Goal: Information Seeking & Learning: Learn about a topic

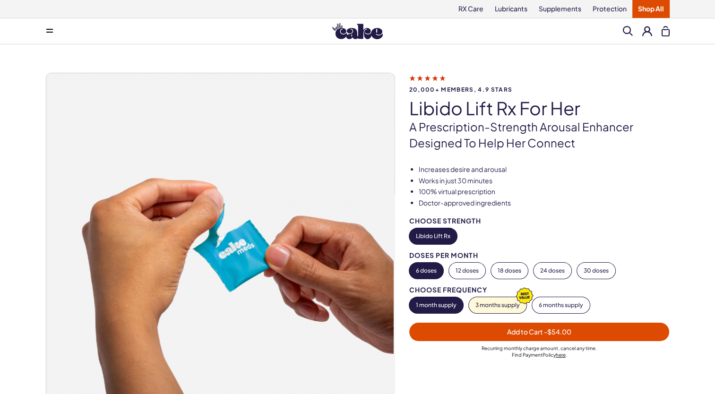
click at [435, 75] on icon at bounding box center [427, 78] width 36 height 10
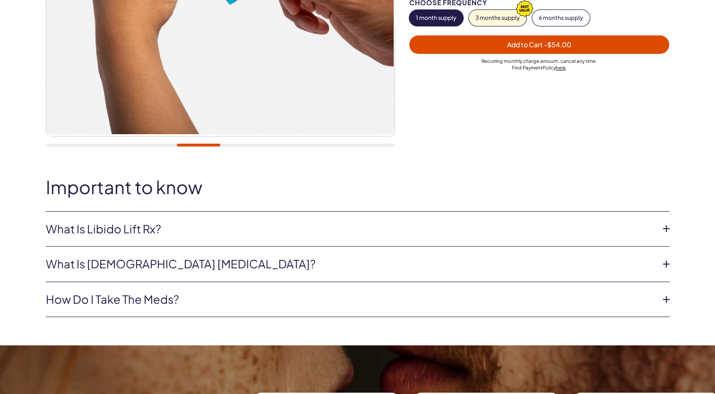
scroll to position [331, 0]
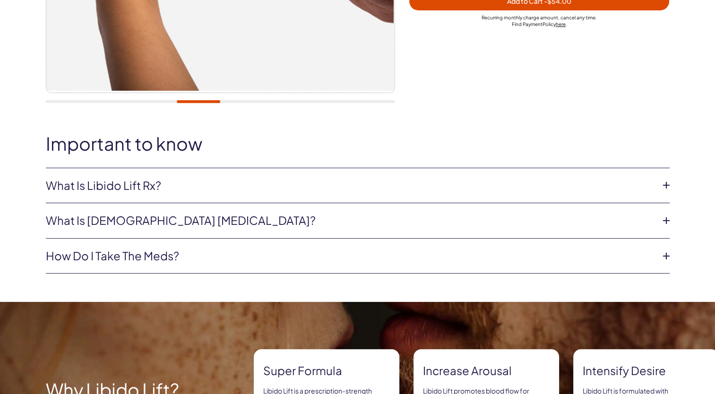
click at [273, 194] on li "What is Libido Lift Rx? Libido Lift Rx is a compounded medication* with L-Citru…" at bounding box center [358, 185] width 624 height 35
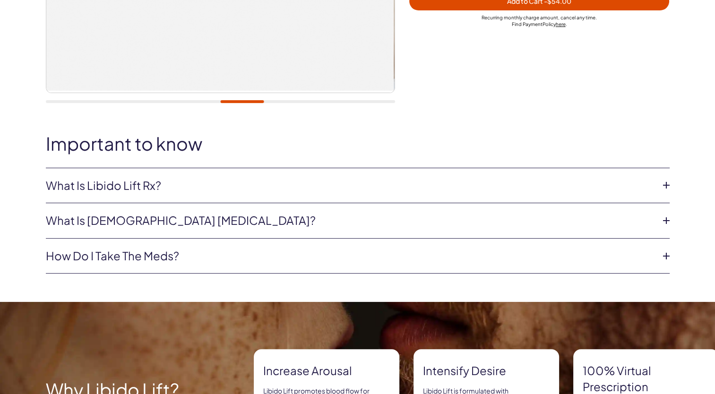
click at [663, 182] on icon at bounding box center [666, 185] width 14 height 14
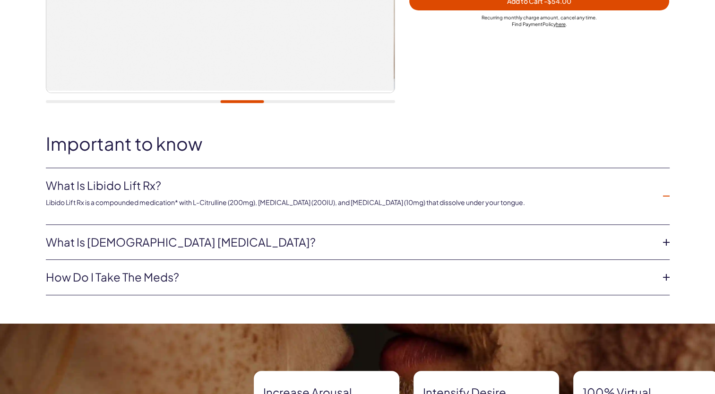
click at [663, 182] on li "What is Libido Lift Rx? Libido Lift Rx is a compounded medication* with L-Citru…" at bounding box center [358, 196] width 624 height 57
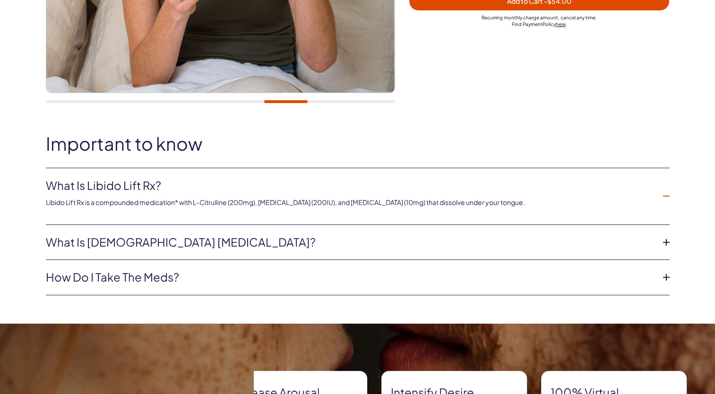
click at [671, 195] on icon at bounding box center [666, 196] width 14 height 14
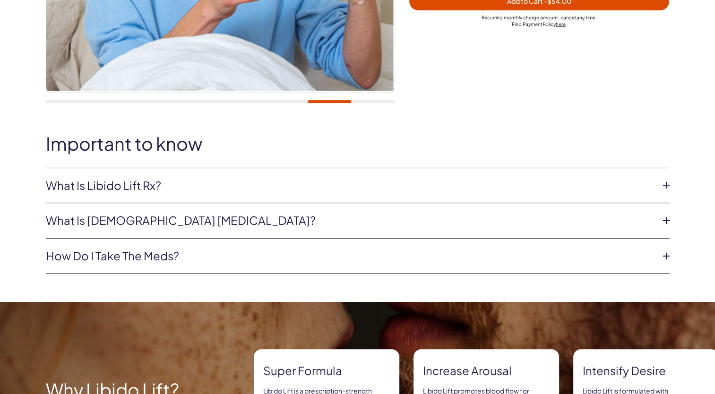
click at [671, 195] on div "Important to know What is Libido Lift Rx? Libido Lift Rx is a compounded medica…" at bounding box center [357, 204] width 680 height 140
click at [666, 188] on icon at bounding box center [666, 185] width 14 height 14
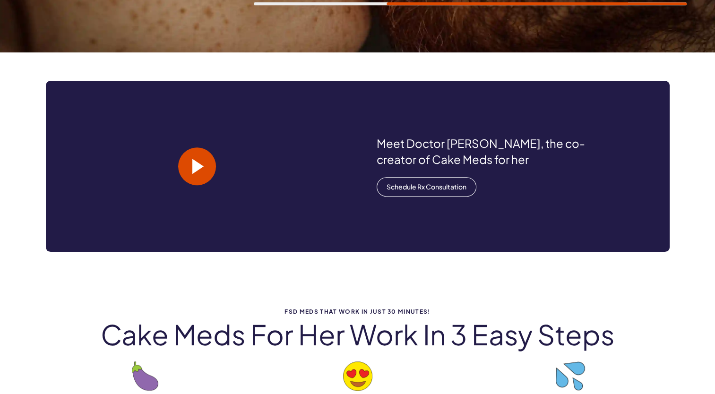
scroll to position [850, 0]
